Goal: Find specific page/section: Find specific page/section

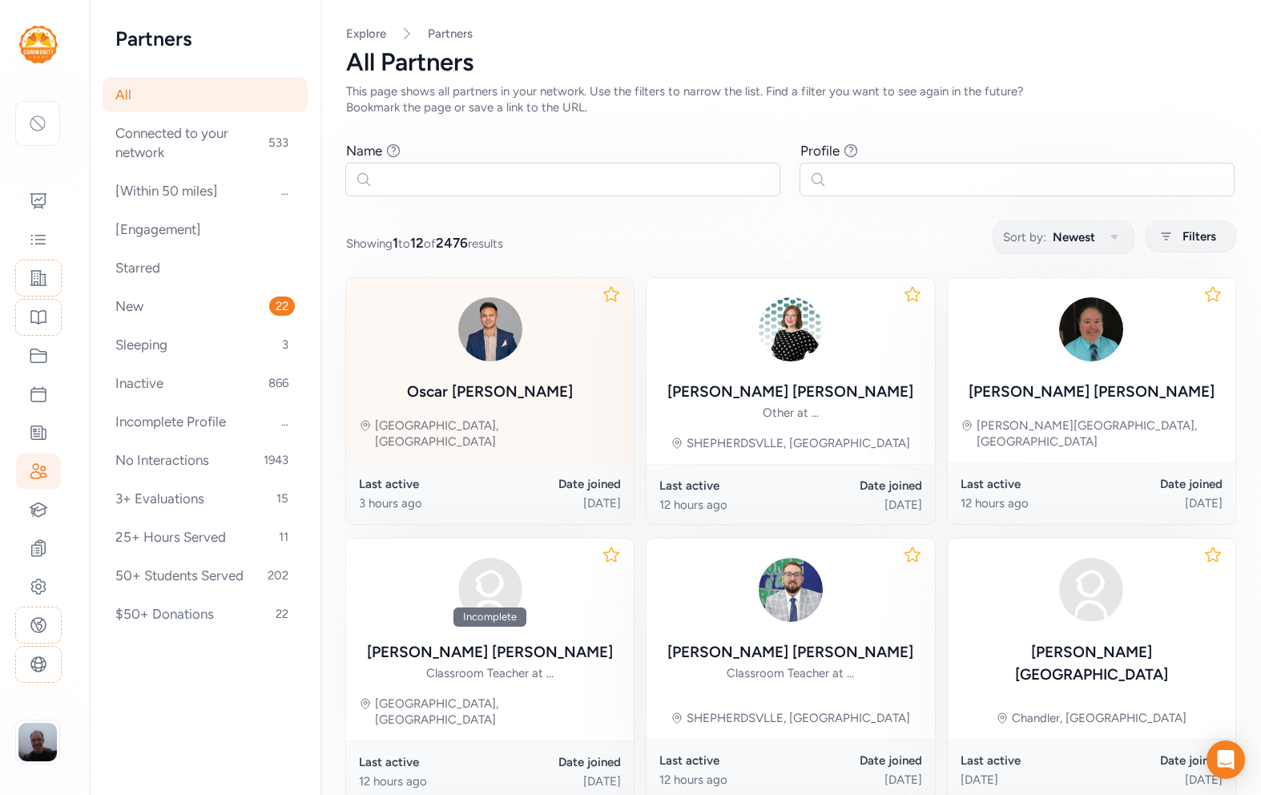
click at [457, 338] on img at bounding box center [490, 329] width 77 height 77
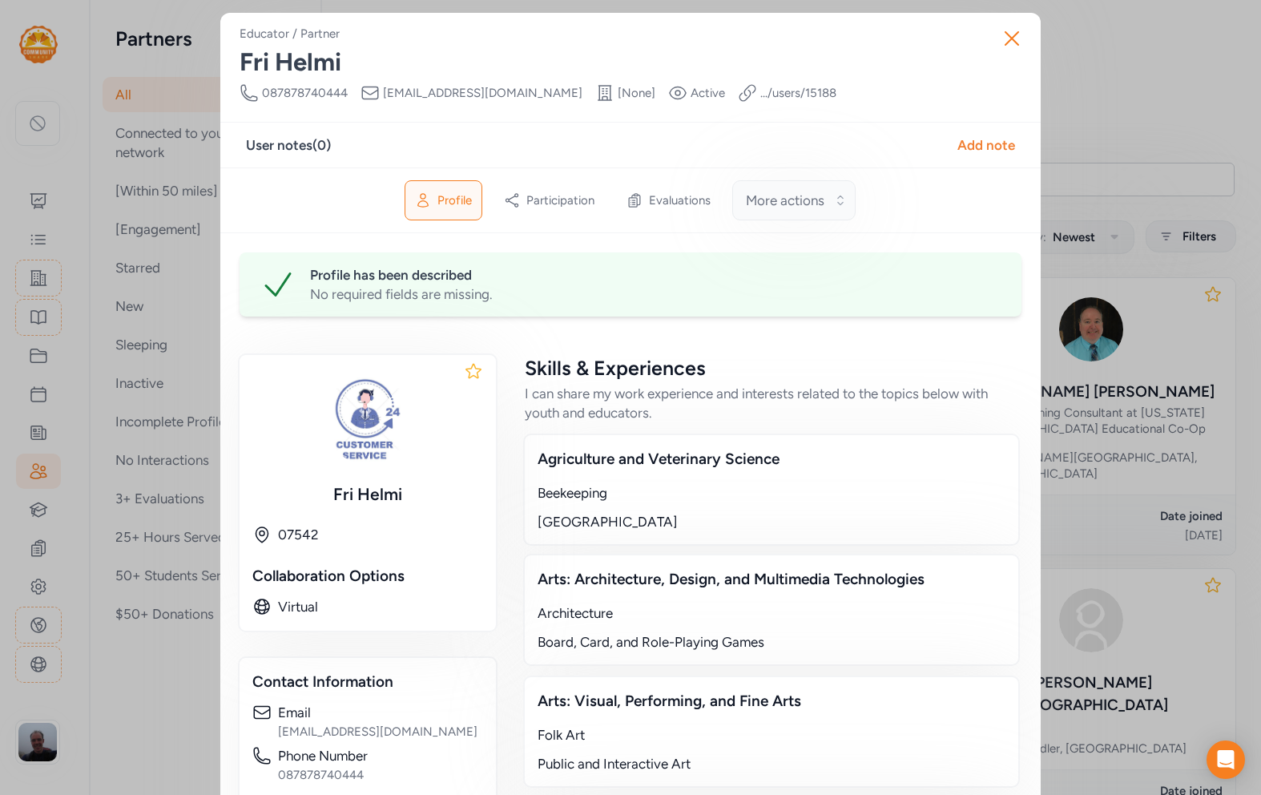
click at [819, 203] on span "More actions" at bounding box center [785, 200] width 79 height 19
